Goal: Task Accomplishment & Management: Use online tool/utility

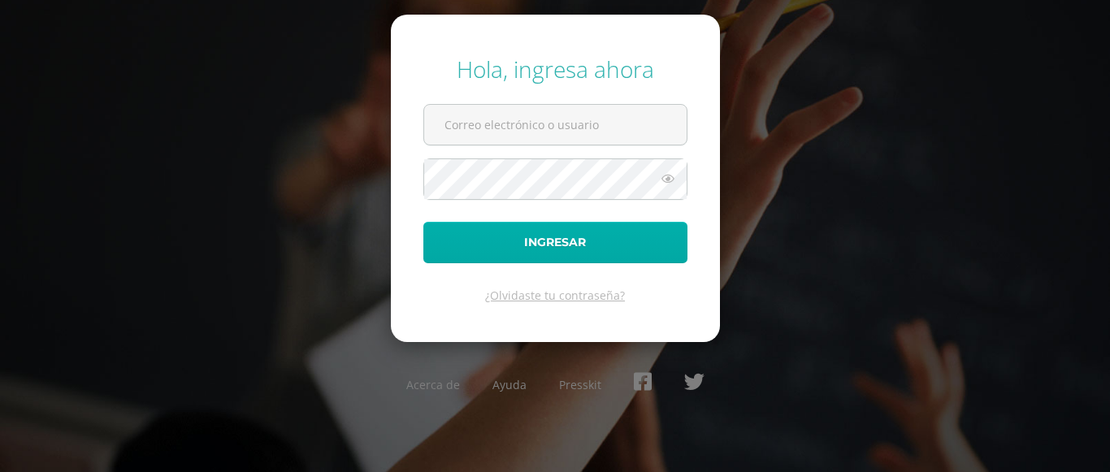
type input "fgironr@donbosco.edu.gt"
click at [596, 252] on button "Ingresar" at bounding box center [555, 242] width 264 height 41
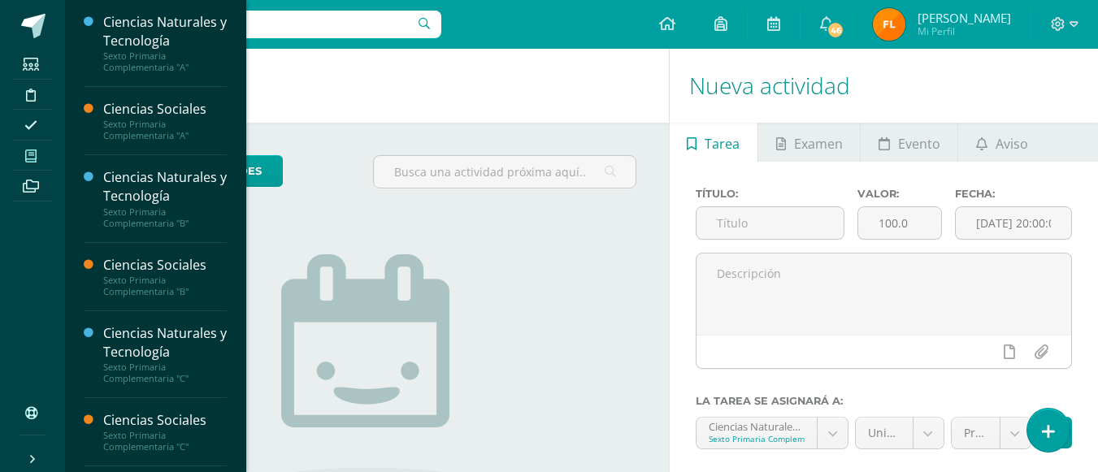
click at [35, 153] on icon at bounding box center [30, 155] width 11 height 13
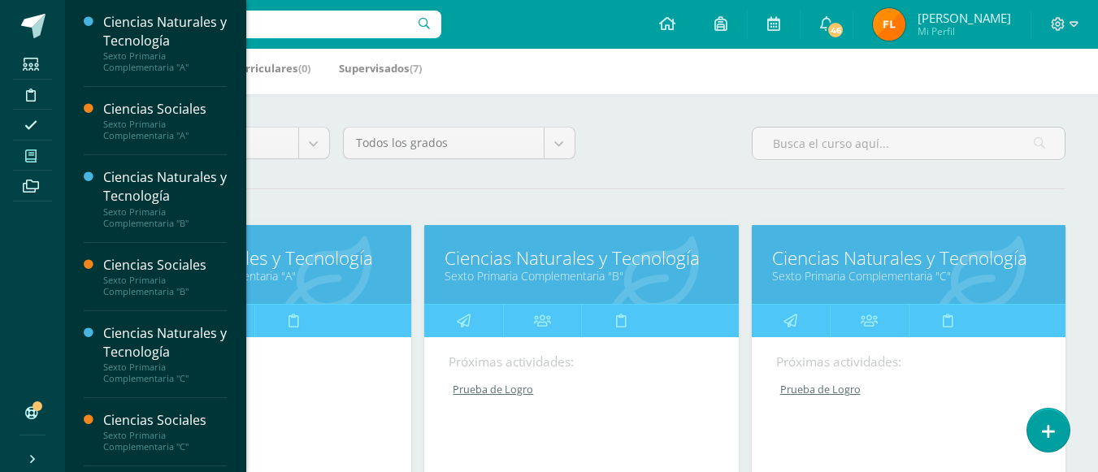
scroll to position [325, 0]
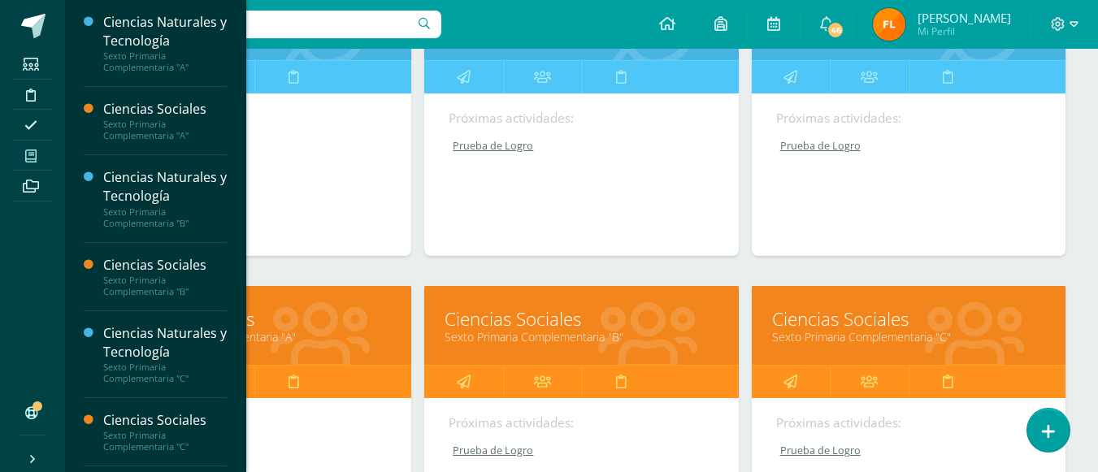
click at [556, 327] on link "Ciencias Sociales" at bounding box center [580, 318] width 273 height 25
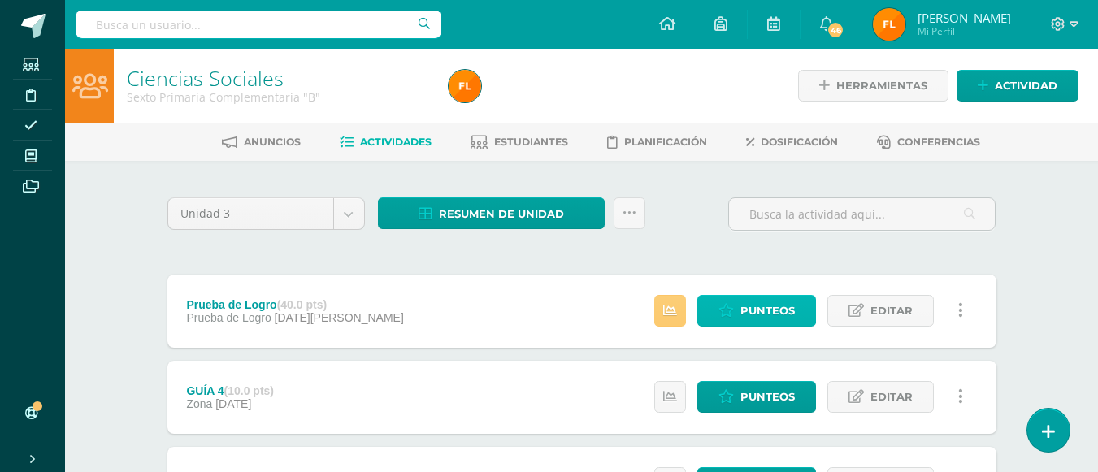
click at [749, 310] on span "Punteos" at bounding box center [767, 311] width 54 height 30
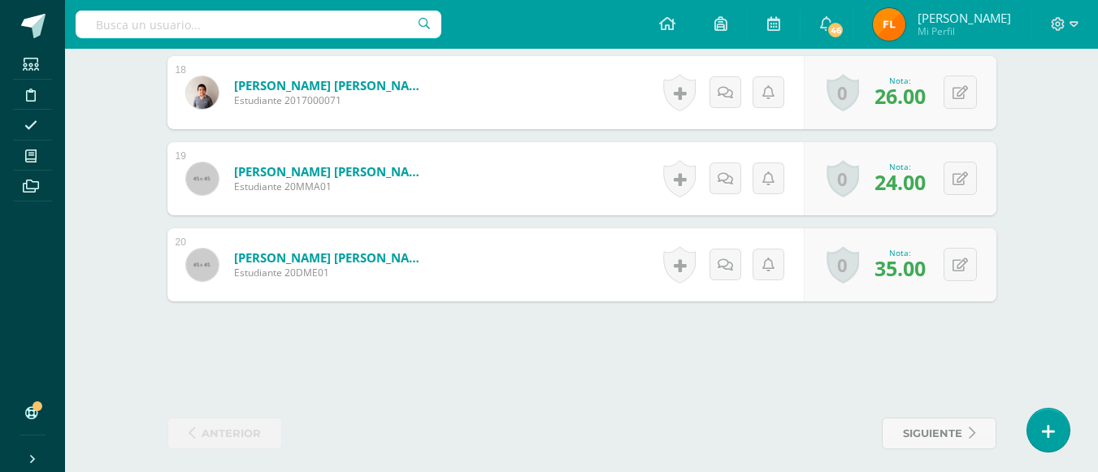
scroll to position [1982, 0]
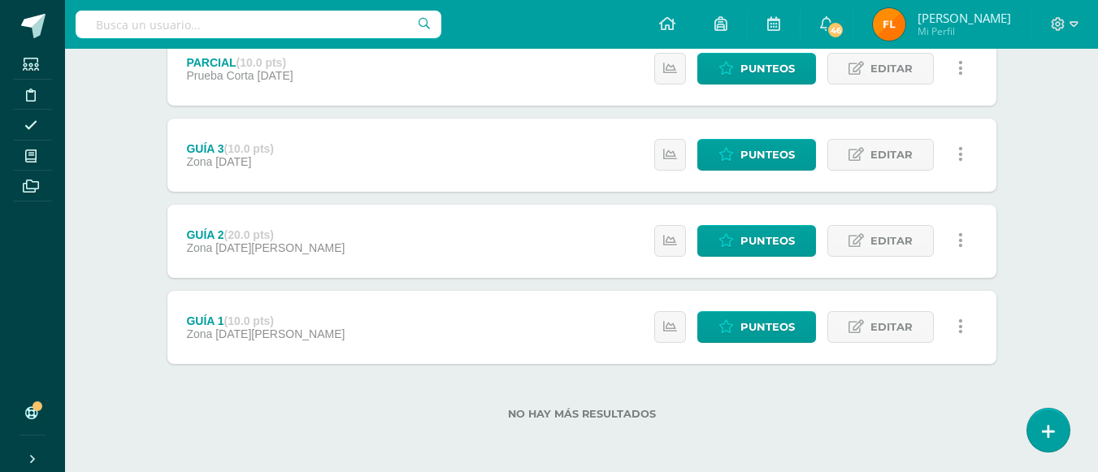
scroll to position [89, 0]
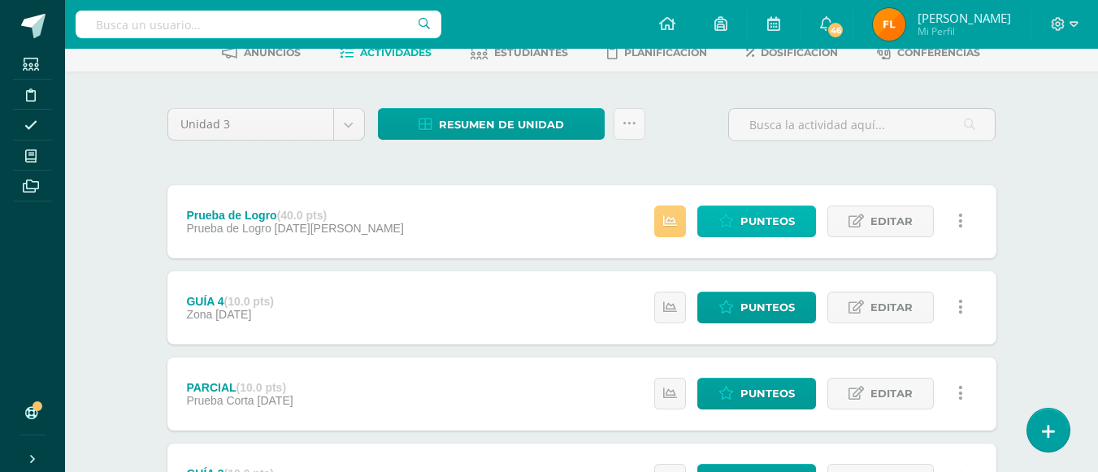
click at [773, 224] on span "Punteos" at bounding box center [767, 221] width 54 height 30
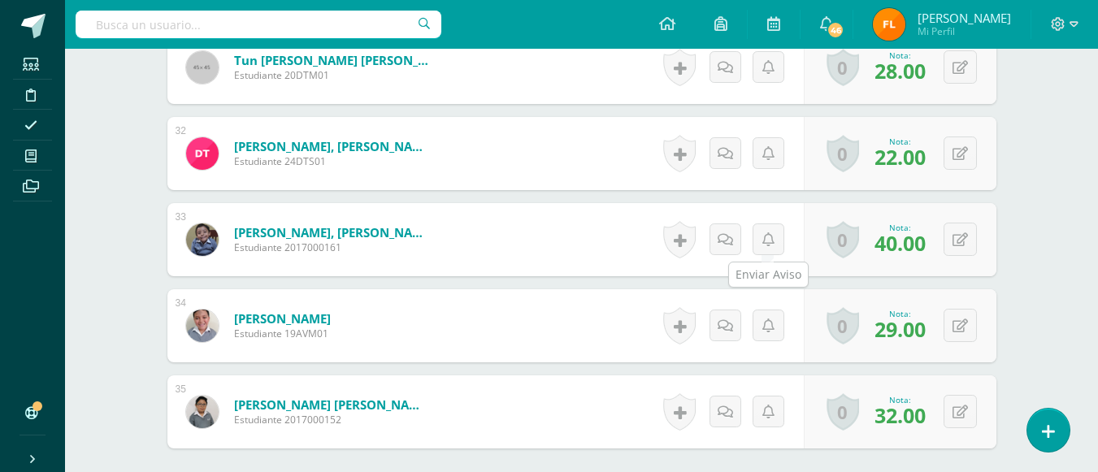
scroll to position [2955, 0]
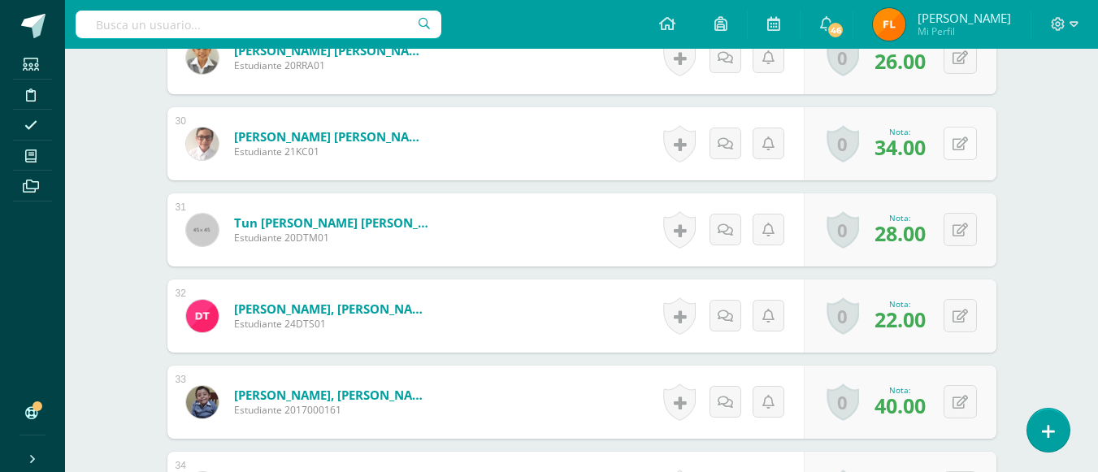
click at [966, 149] on icon at bounding box center [959, 144] width 15 height 14
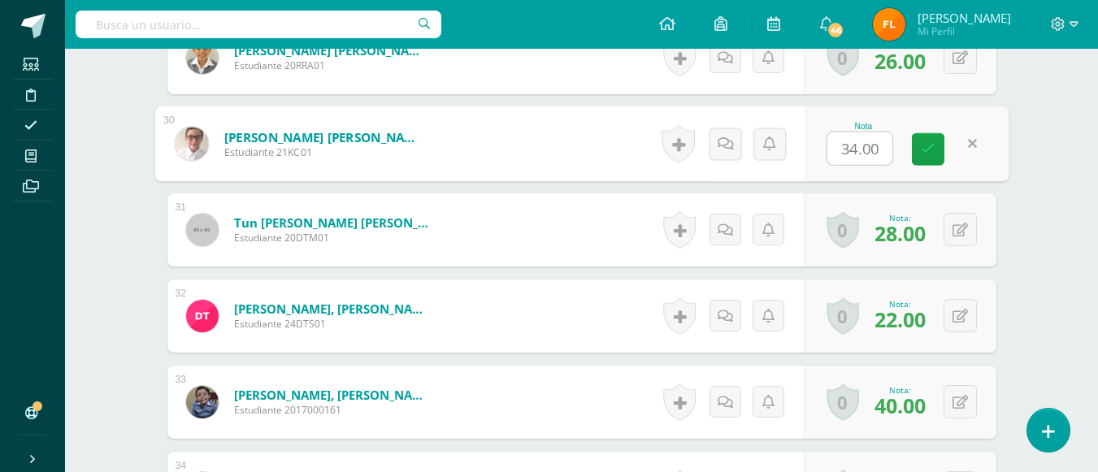
click at [880, 153] on input "34.00" at bounding box center [859, 148] width 65 height 32
type input "3"
type input "35"
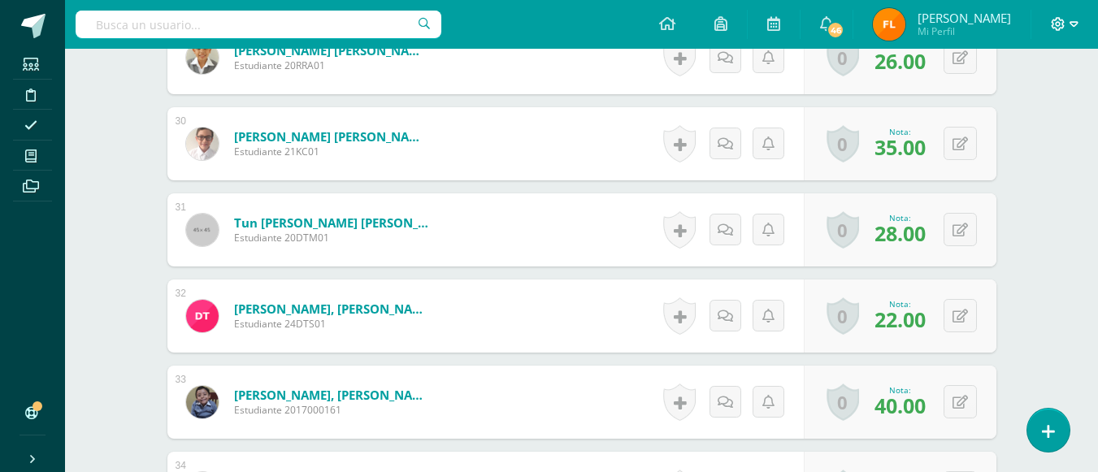
click at [1077, 25] on icon at bounding box center [1073, 24] width 9 height 15
click at [1015, 115] on span "Cerrar sesión" at bounding box center [1022, 110] width 73 height 15
